Goal: Information Seeking & Learning: Learn about a topic

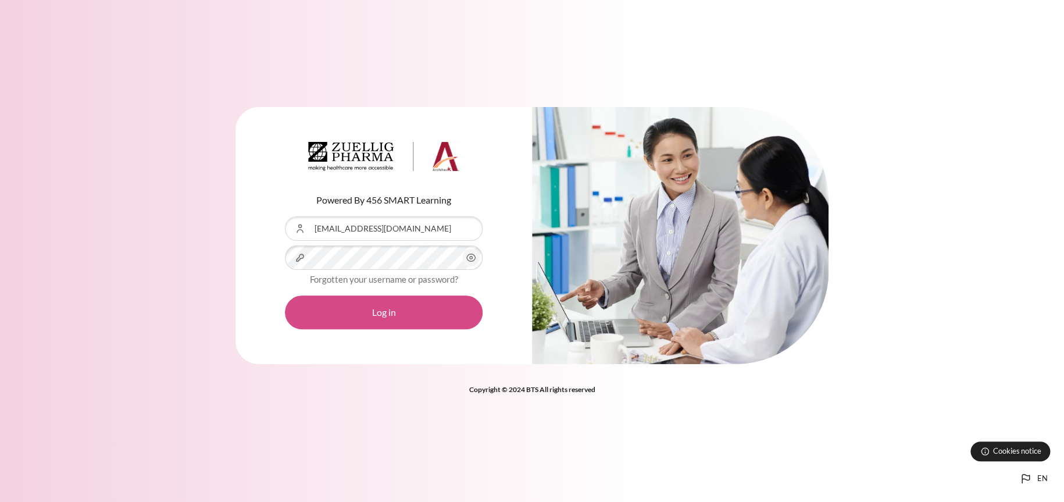
click at [444, 314] on button "Log in" at bounding box center [384, 312] width 198 height 34
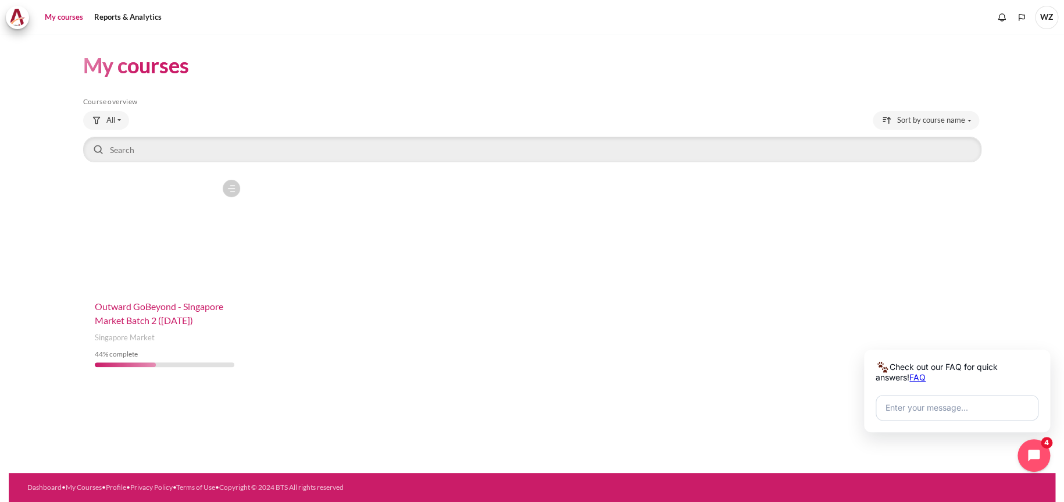
click at [163, 320] on span "Outward GoBeyond - Singapore Market Batch 2 (Sep 2025)" at bounding box center [159, 313] width 129 height 25
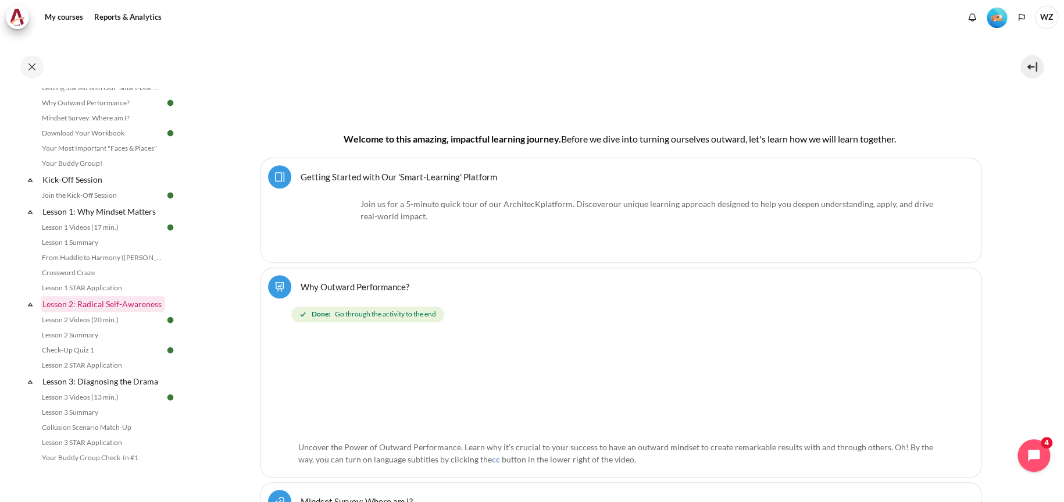
scroll to position [116, 0]
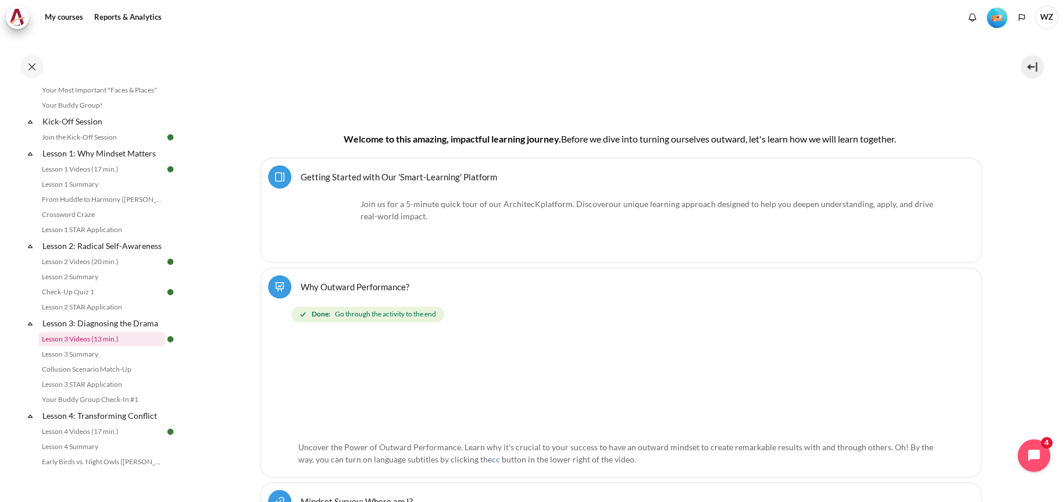
click at [105, 346] on link "Lesson 3 Videos (13 min.)" at bounding box center [101, 339] width 127 height 14
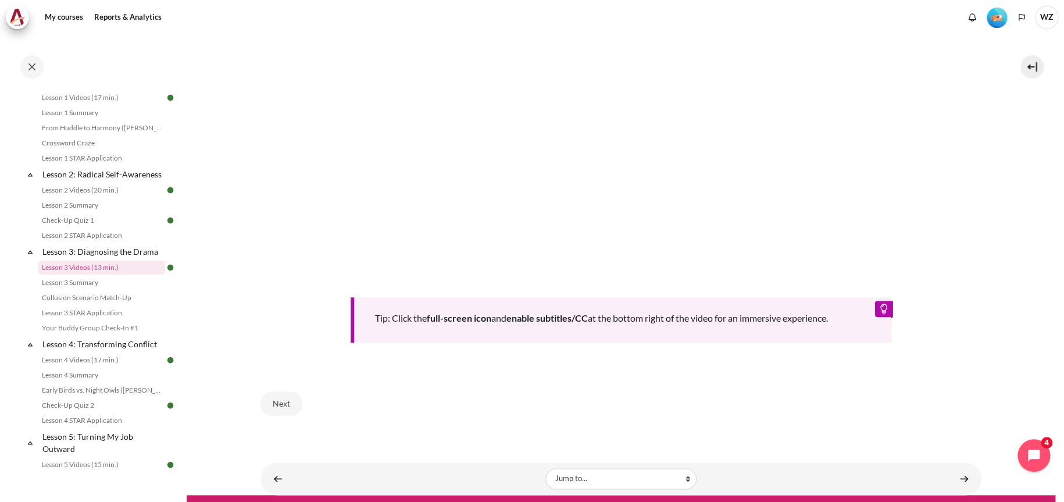
scroll to position [485, 0]
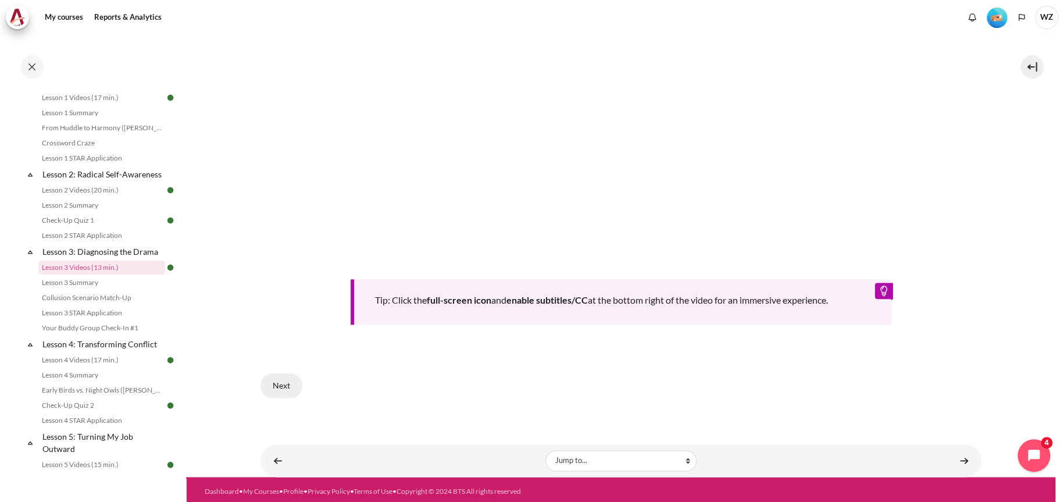
click at [280, 382] on button "Next" at bounding box center [282, 385] width 42 height 24
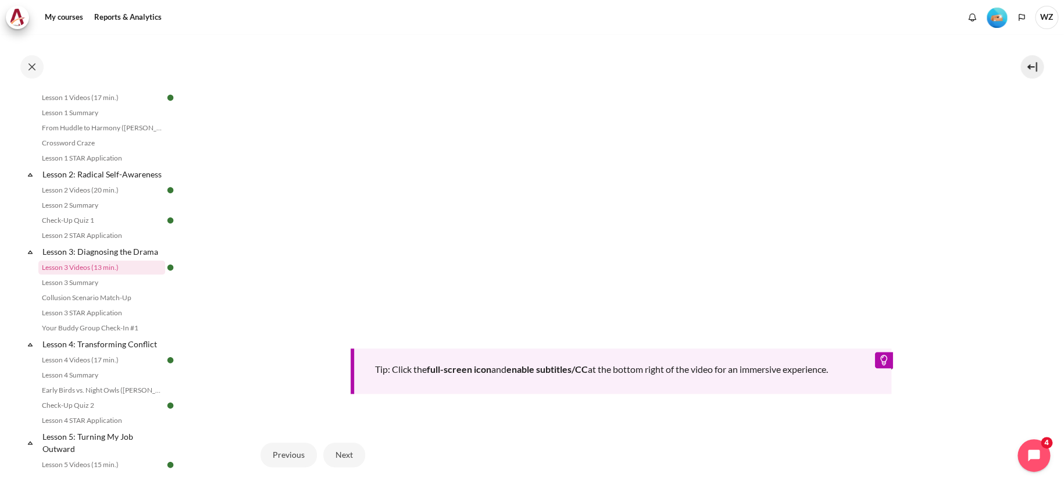
scroll to position [485, 0]
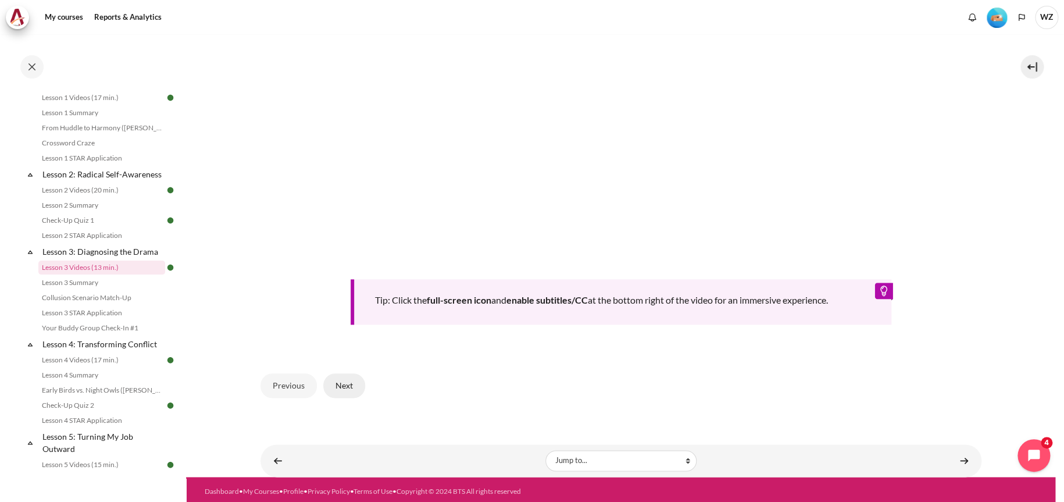
click at [355, 377] on button "Next" at bounding box center [344, 385] width 42 height 24
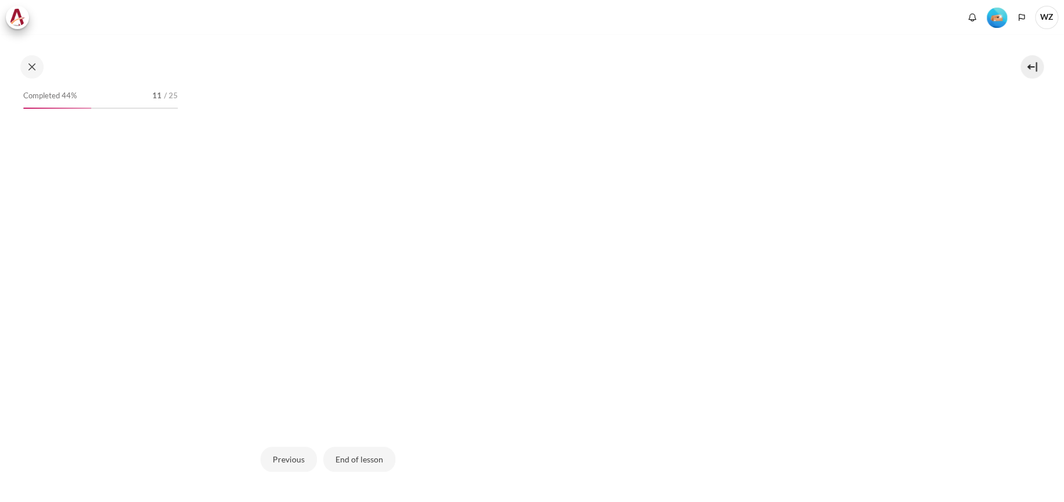
scroll to position [188, 0]
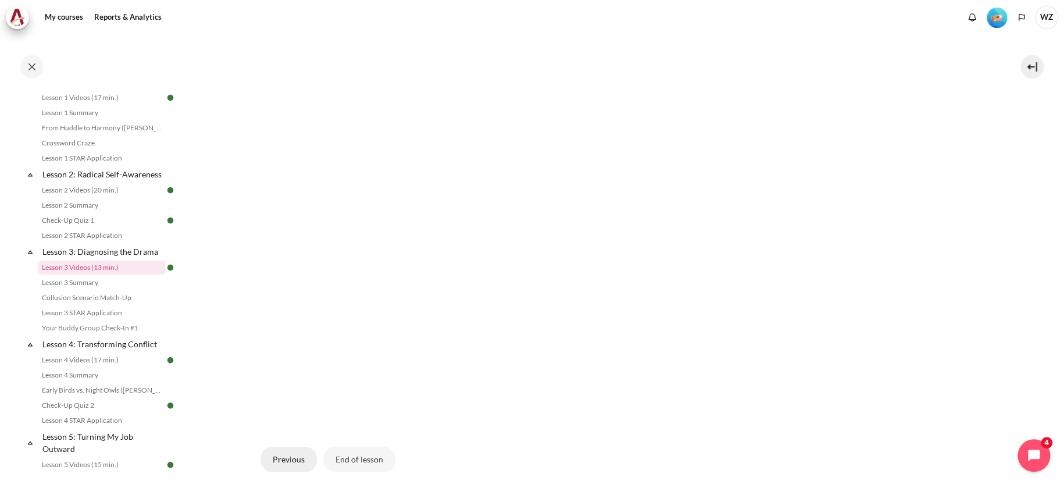
click at [290, 456] on button "Previous" at bounding box center [289, 459] width 56 height 24
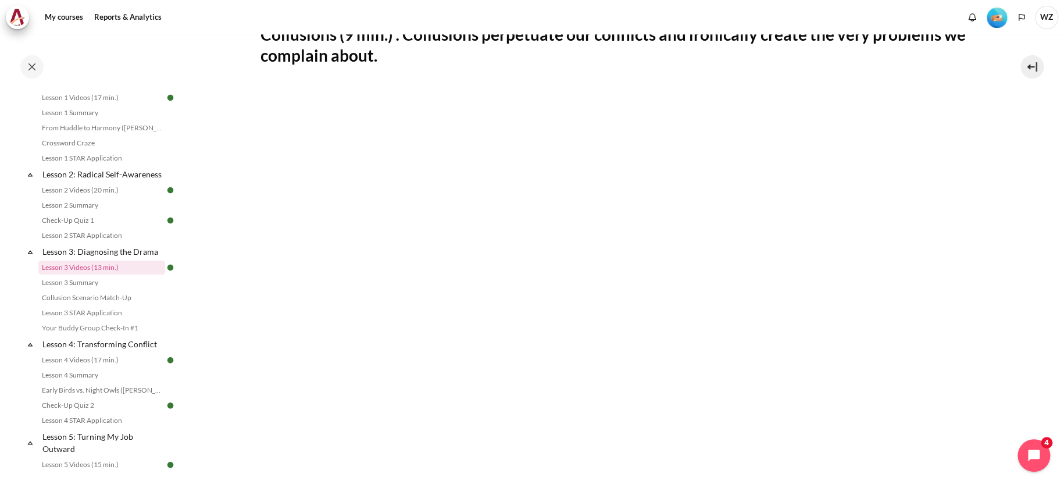
scroll to position [291, 0]
